Goal: Navigation & Orientation: Find specific page/section

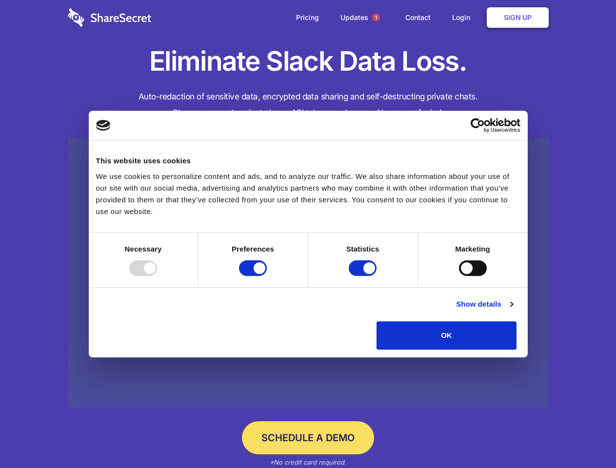
click at [157, 276] on div at bounding box center [143, 268] width 28 height 16
click at [267, 276] on input "Preferences" at bounding box center [253, 268] width 28 height 16
checkbox input "false"
click at [364, 276] on input "Statistics" at bounding box center [363, 268] width 28 height 16
checkbox input "false"
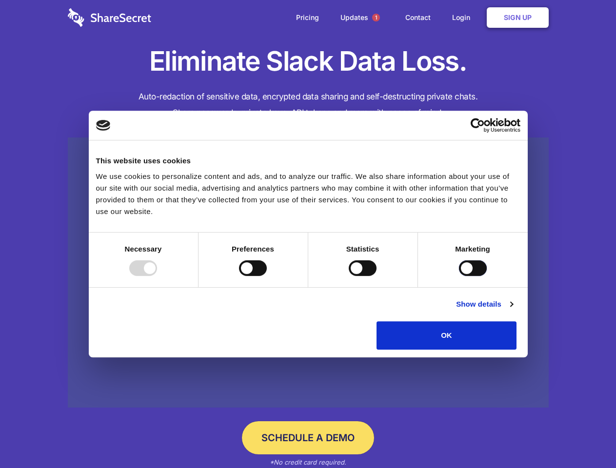
click at [459, 276] on input "Marketing" at bounding box center [473, 268] width 28 height 16
checkbox input "true"
click at [513, 310] on link "Show details" at bounding box center [484, 304] width 57 height 12
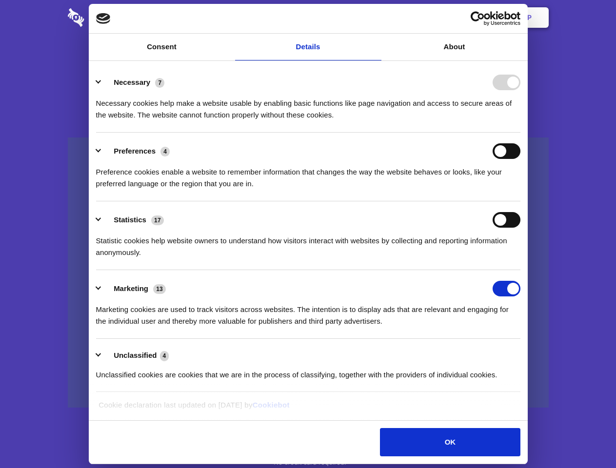
click at [520, 133] on li "Necessary 7 Necessary cookies help make a website usable by enabling basic func…" at bounding box center [308, 98] width 424 height 69
click at [376, 18] on span "1" at bounding box center [376, 18] width 8 height 8
